Goal: Information Seeking & Learning: Learn about a topic

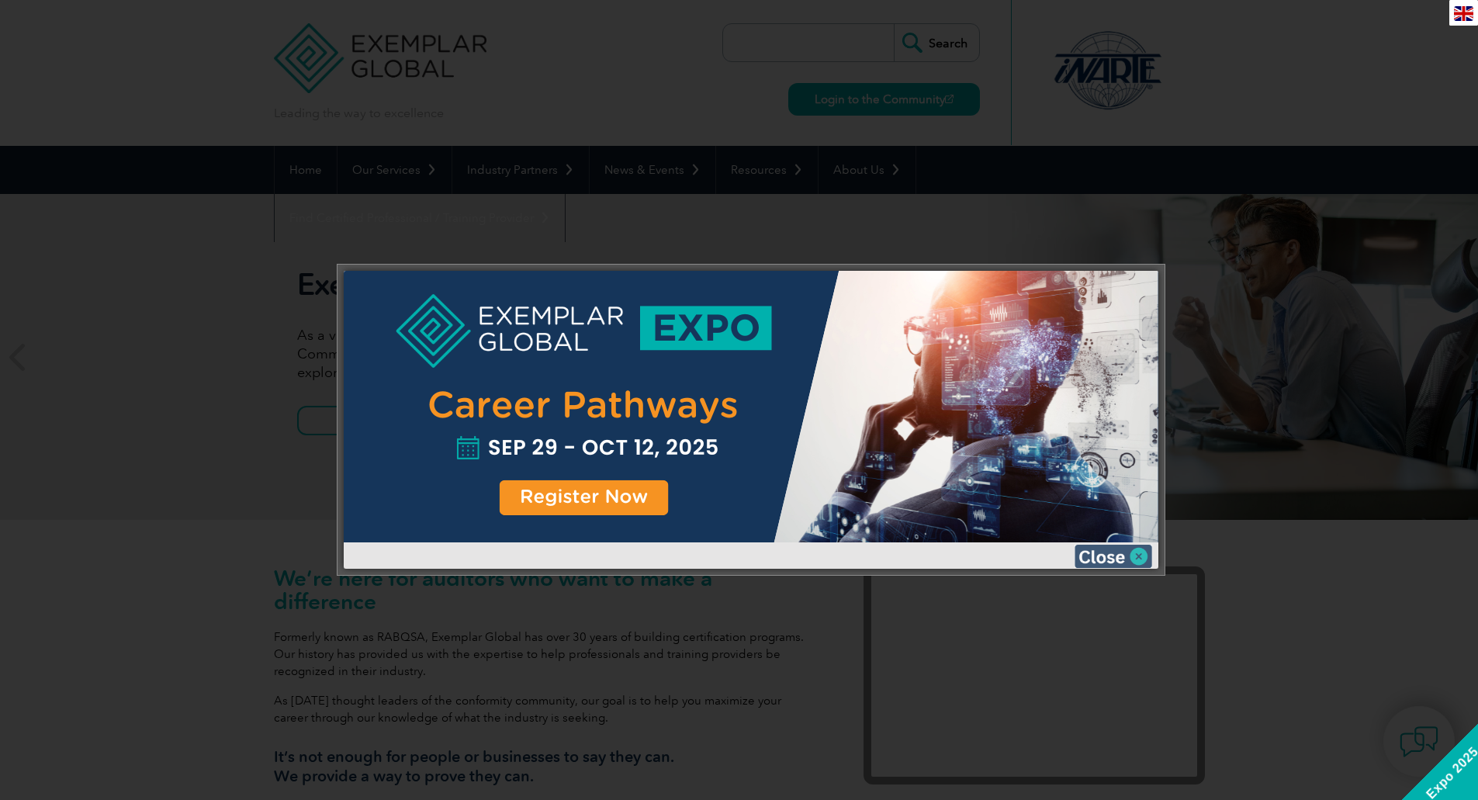
click at [1118, 556] on img at bounding box center [1114, 556] width 78 height 23
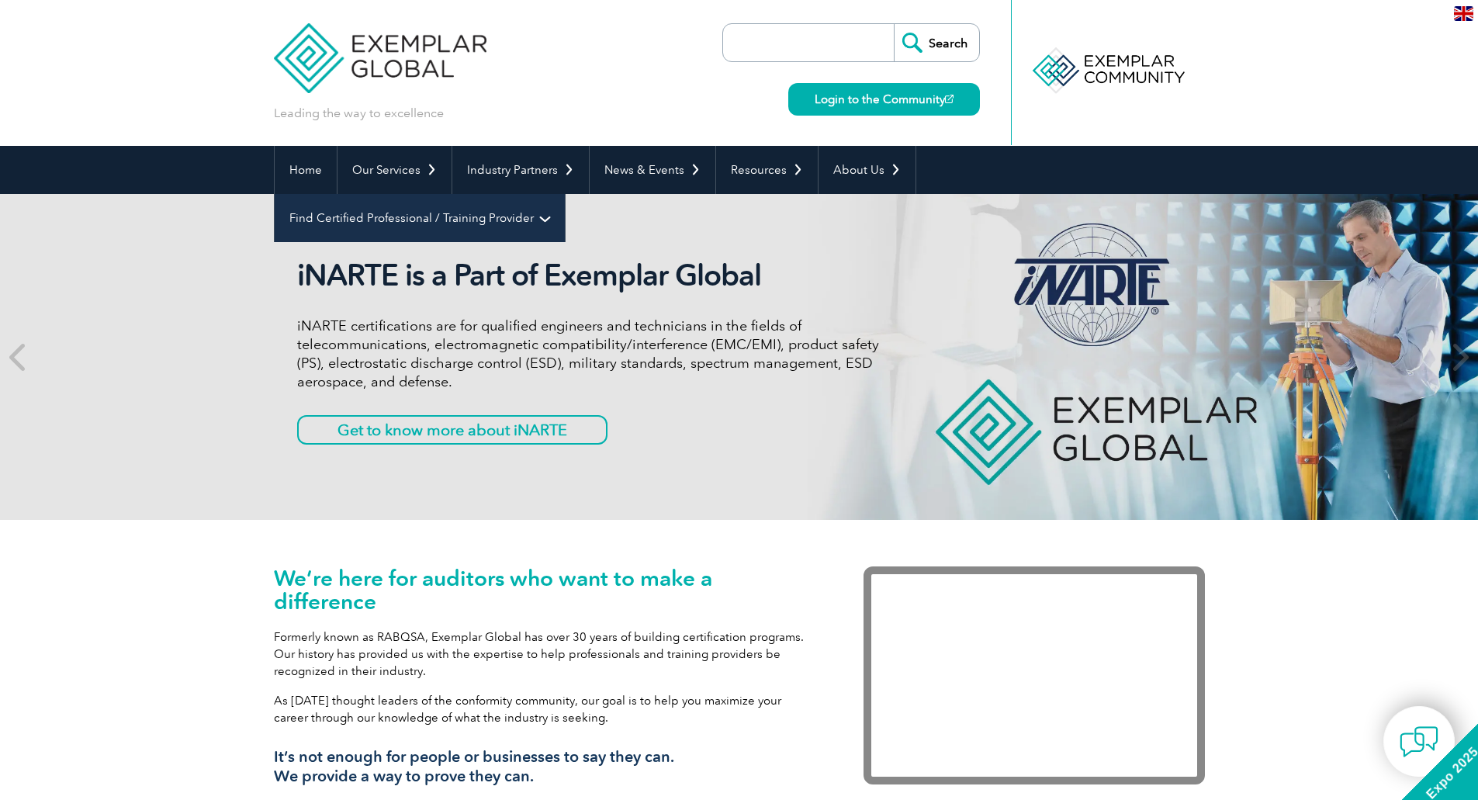
click at [565, 194] on link "Find Certified Professional / Training Provider" at bounding box center [420, 218] width 290 height 48
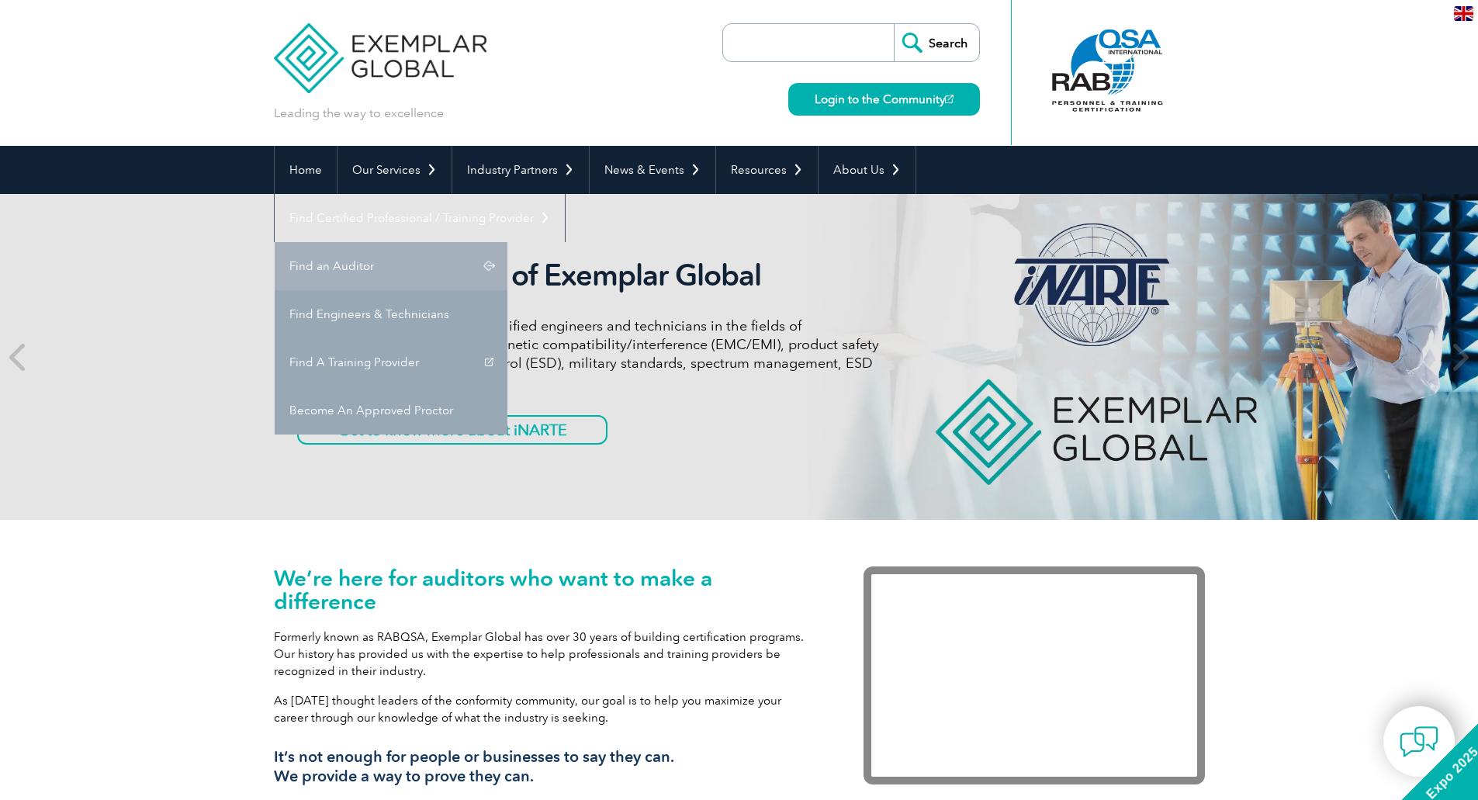
click at [507, 242] on link "Find an Auditor" at bounding box center [391, 266] width 233 height 48
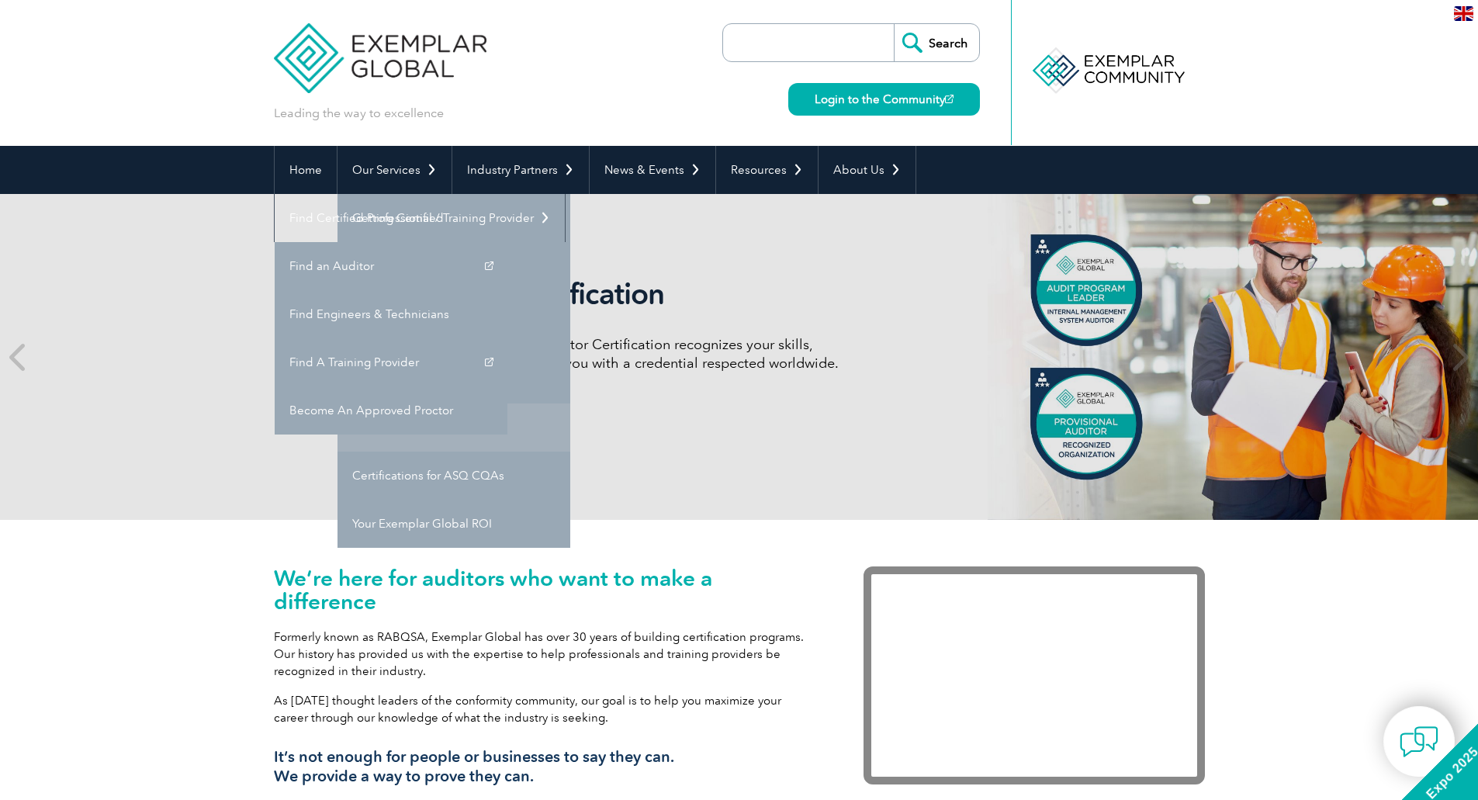
click at [496, 438] on link "Transition Your Certification" at bounding box center [454, 428] width 233 height 48
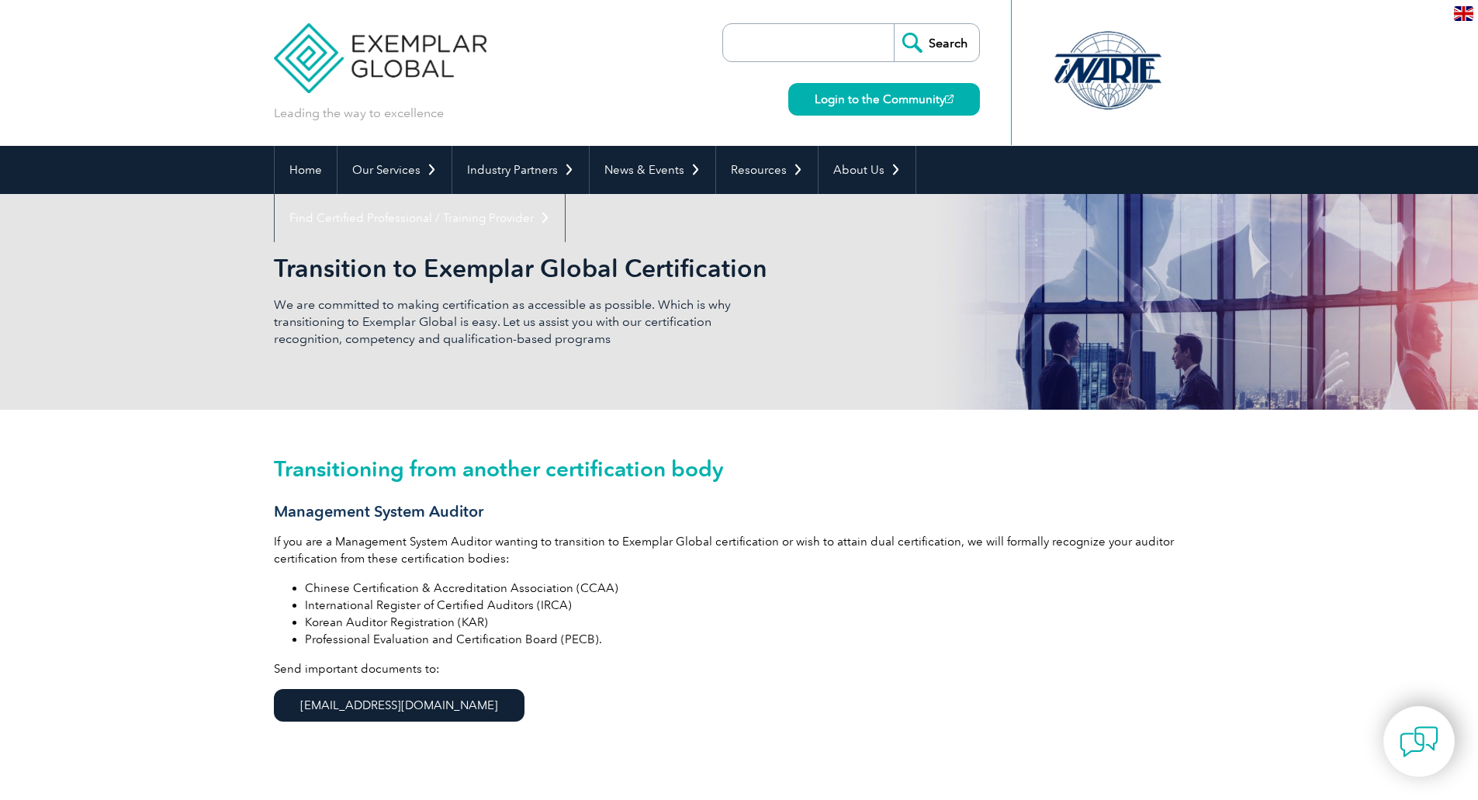
click at [858, 36] on input "search" at bounding box center [812, 42] width 163 height 37
type input "iso 27001"
click at [894, 24] on input "Search" at bounding box center [936, 42] width 85 height 37
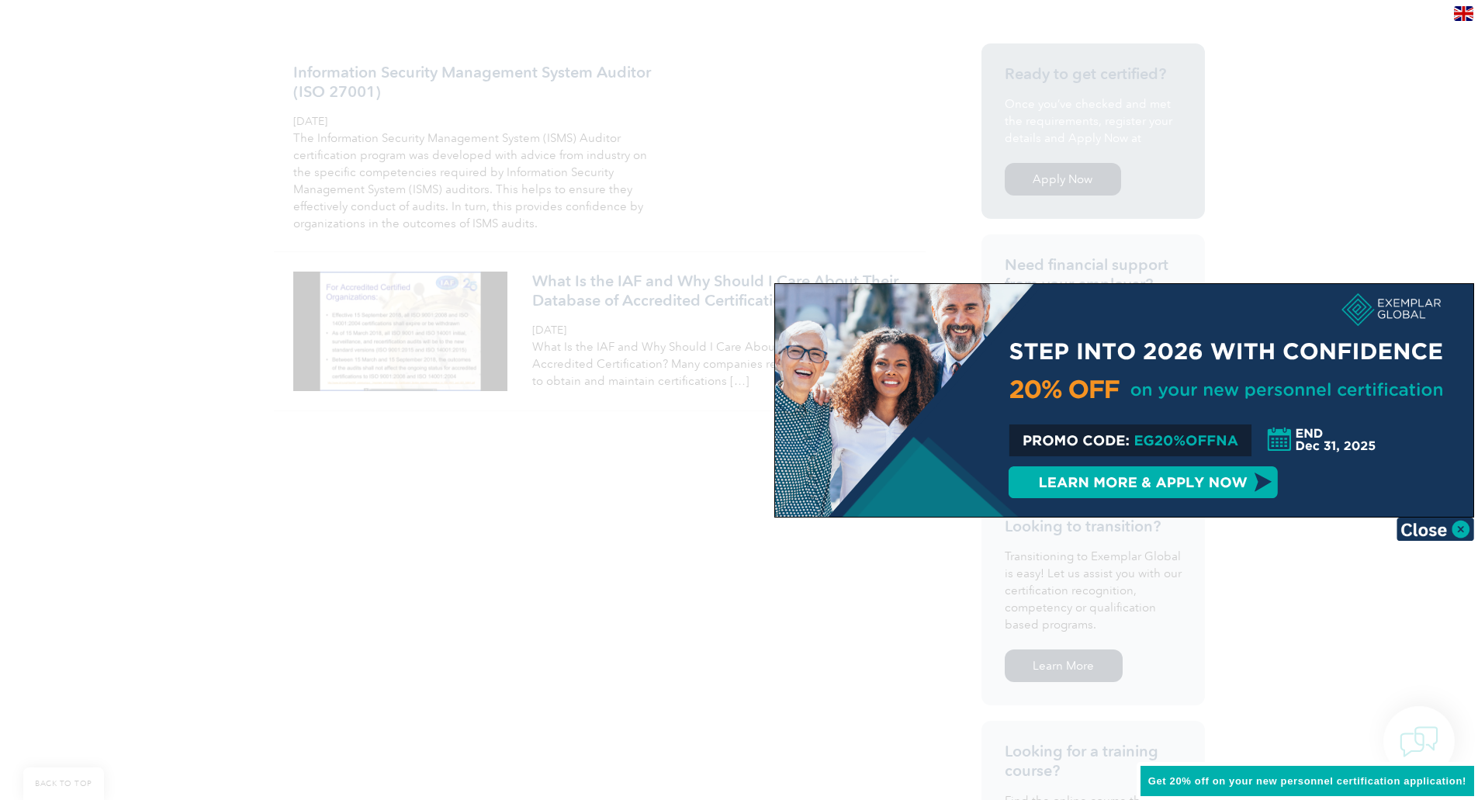
scroll to position [543, 0]
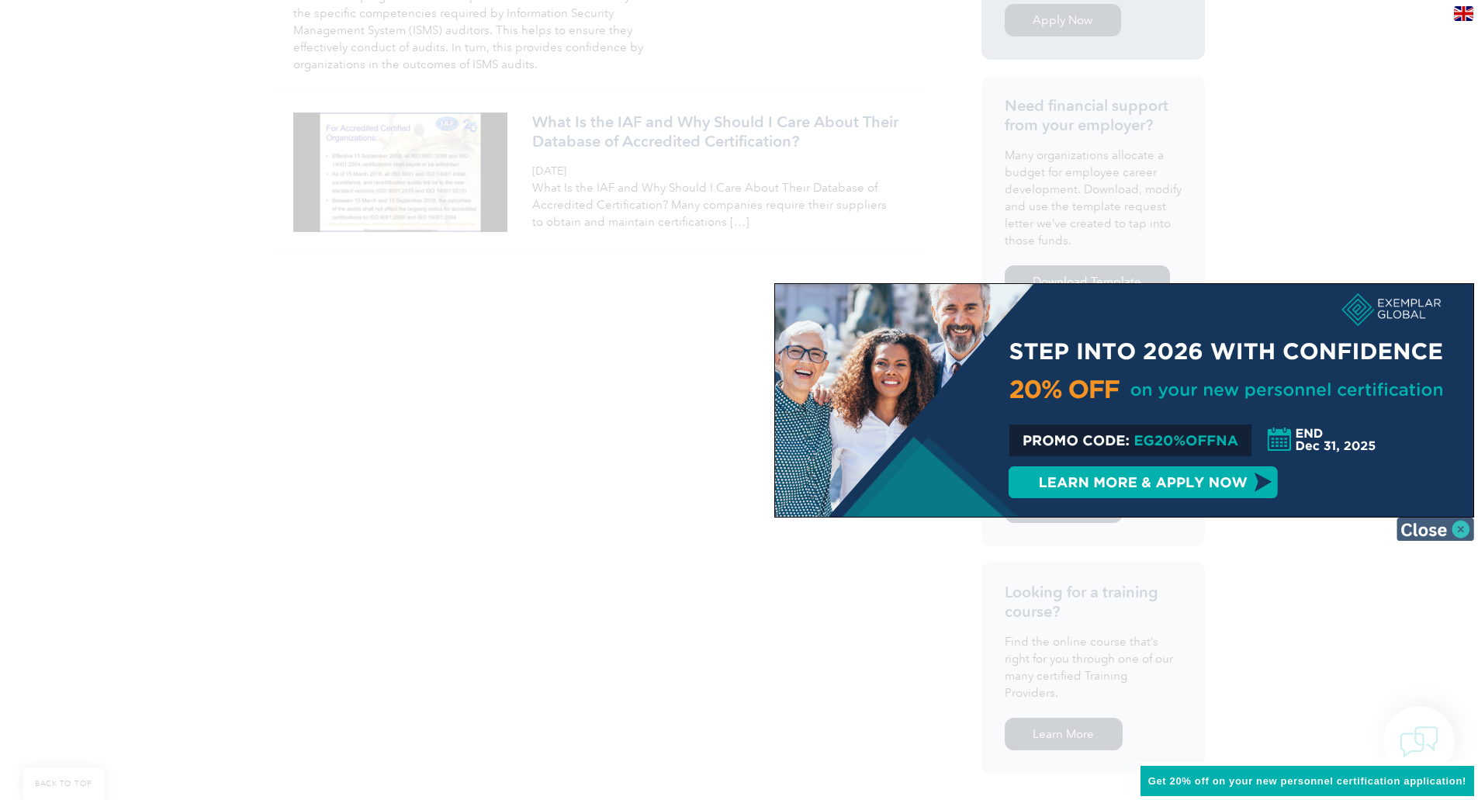
click at [1450, 528] on img at bounding box center [1436, 529] width 78 height 23
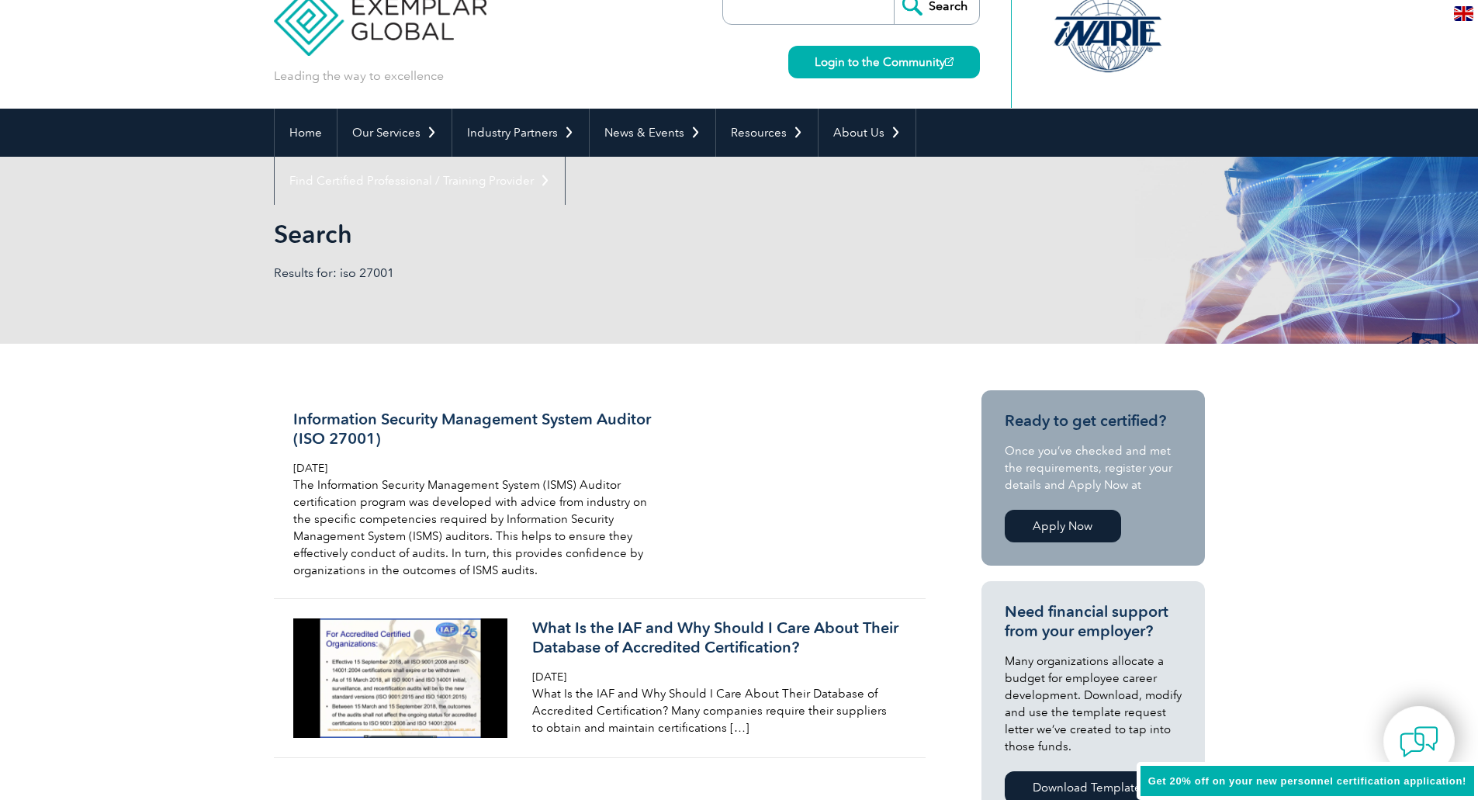
scroll to position [0, 0]
